Goal: Find specific page/section: Find specific page/section

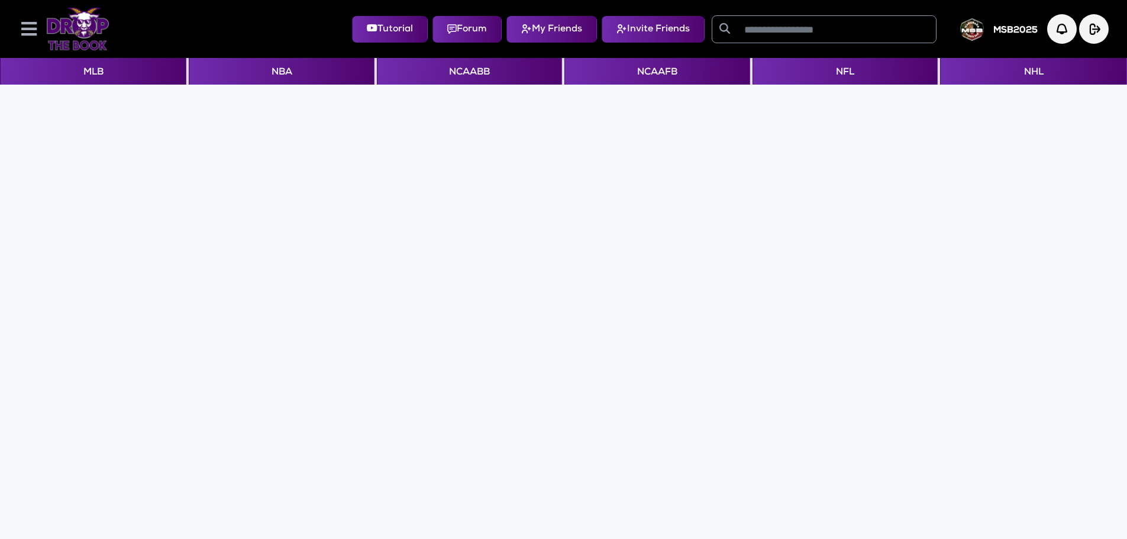
click at [27, 34] on icon at bounding box center [28, 29] width 15 height 18
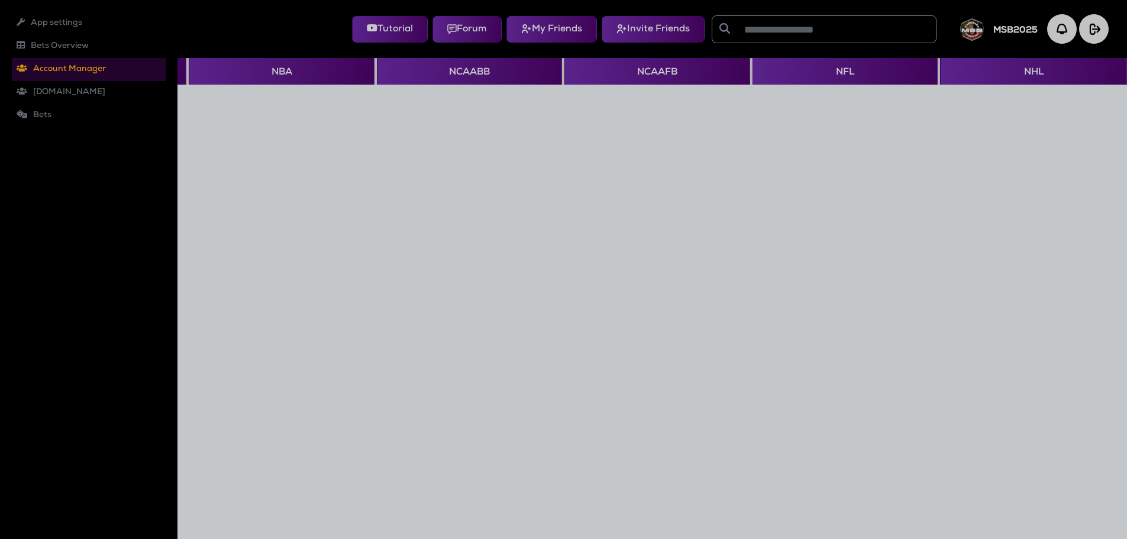
click at [54, 70] on li "Account Manager Roles Users" at bounding box center [89, 69] width 154 height 23
click at [53, 109] on li "Users" at bounding box center [95, 109] width 142 height 23
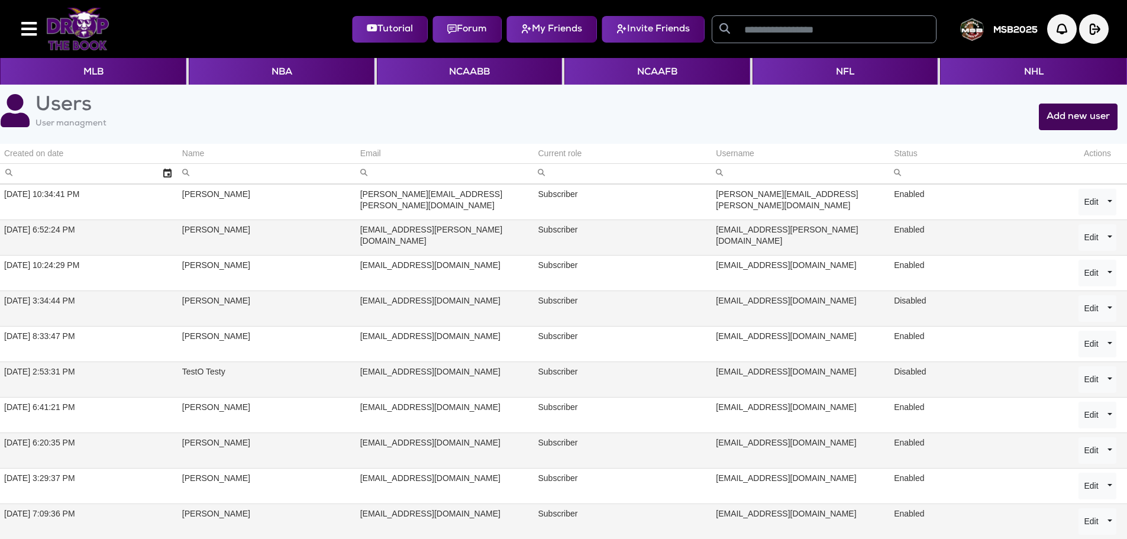
click at [198, 155] on div "Name" at bounding box center [193, 153] width 22 height 11
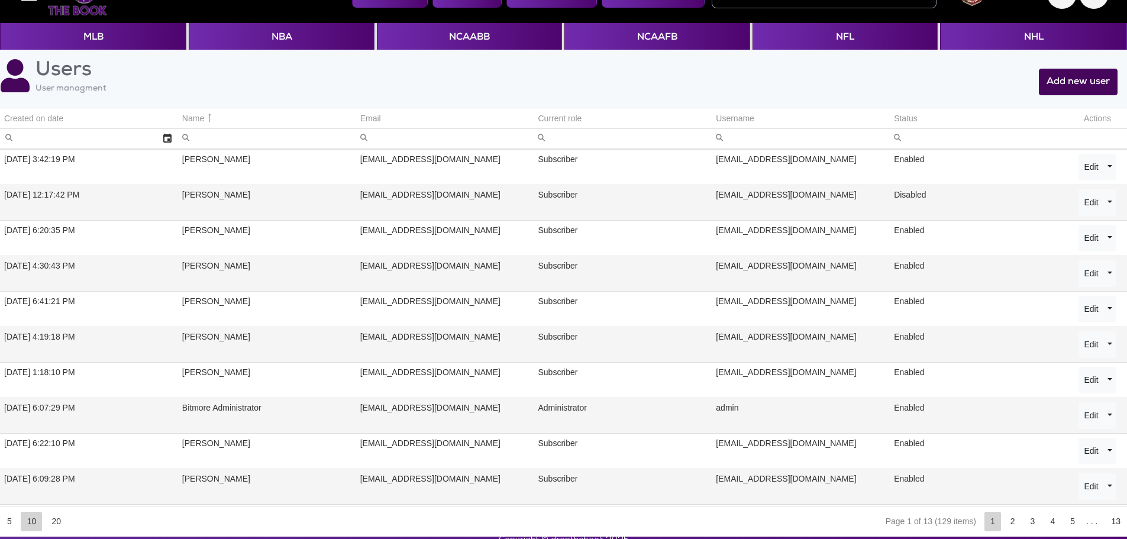
scroll to position [53, 0]
